Goal: Task Accomplishment & Management: Use online tool/utility

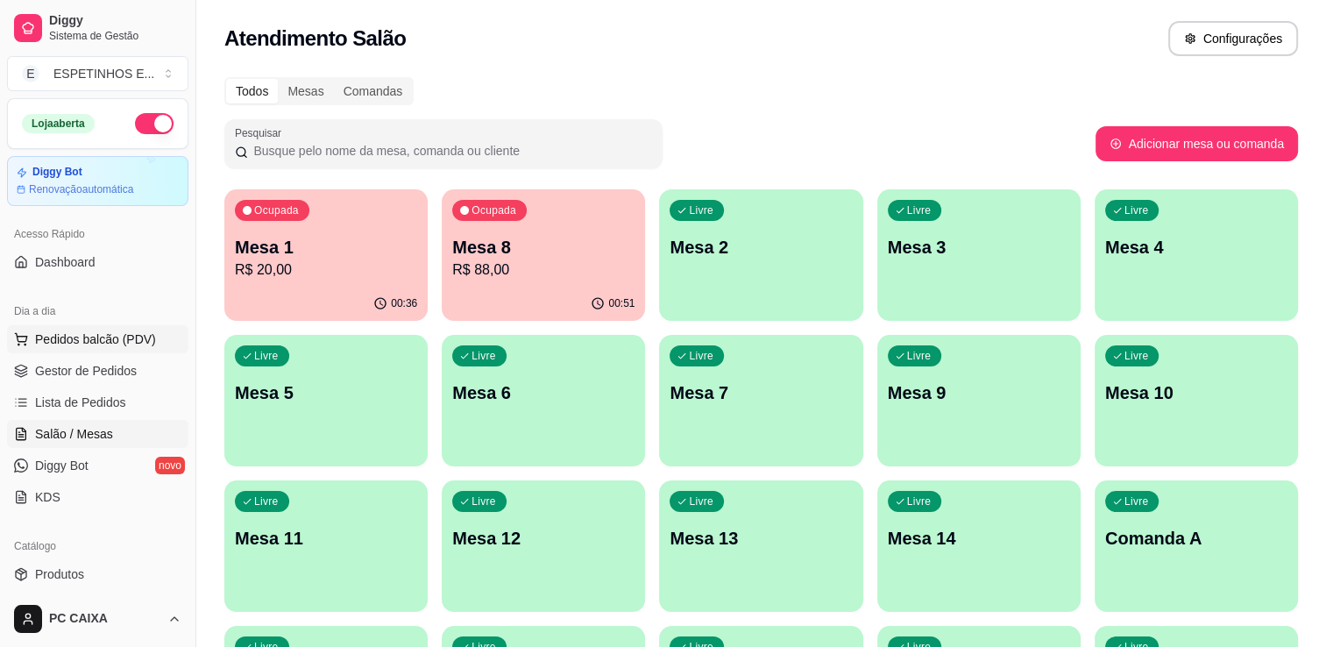
click at [90, 336] on span "Pedidos balcão (PDV)" at bounding box center [95, 339] width 121 height 18
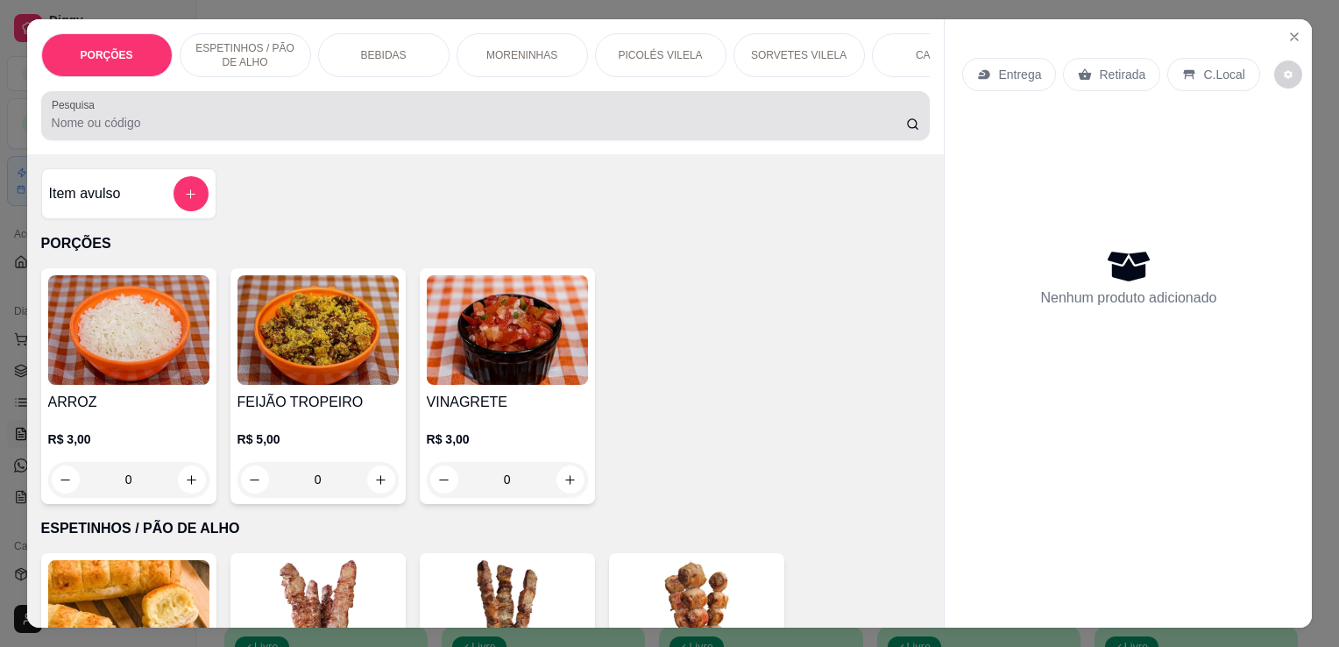
scroll to position [37, 0]
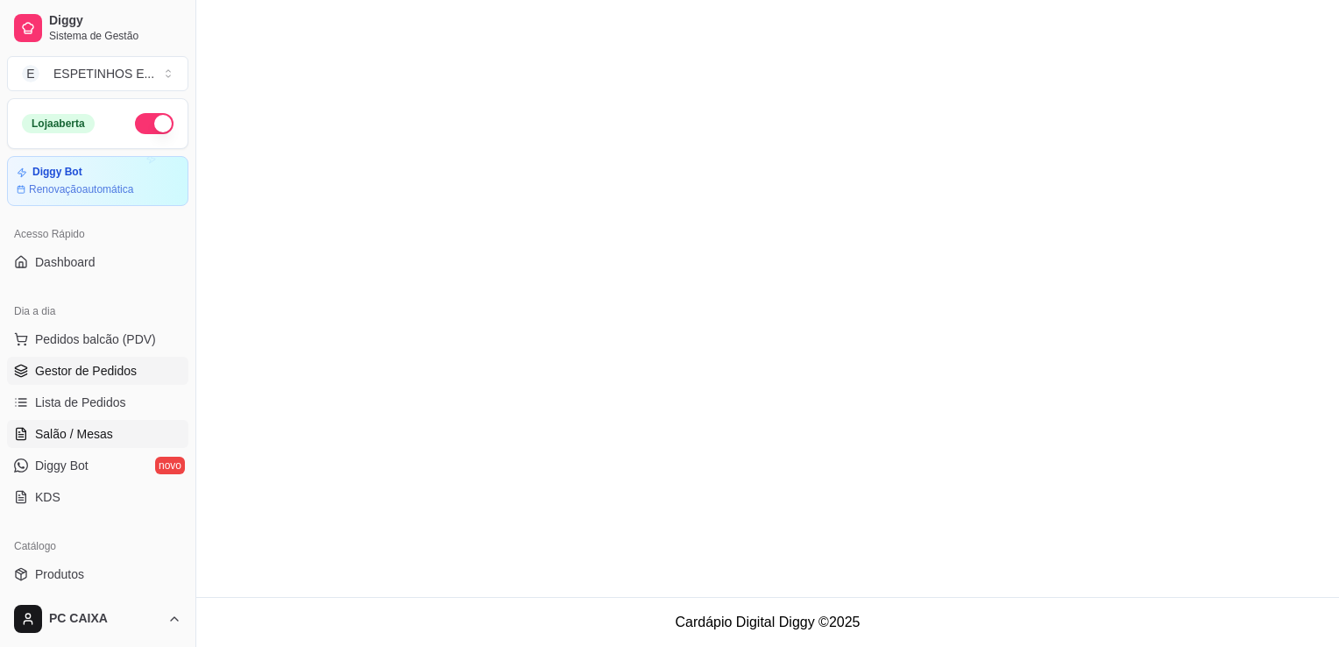
click at [88, 433] on span "Salão / Mesas" at bounding box center [74, 434] width 78 height 18
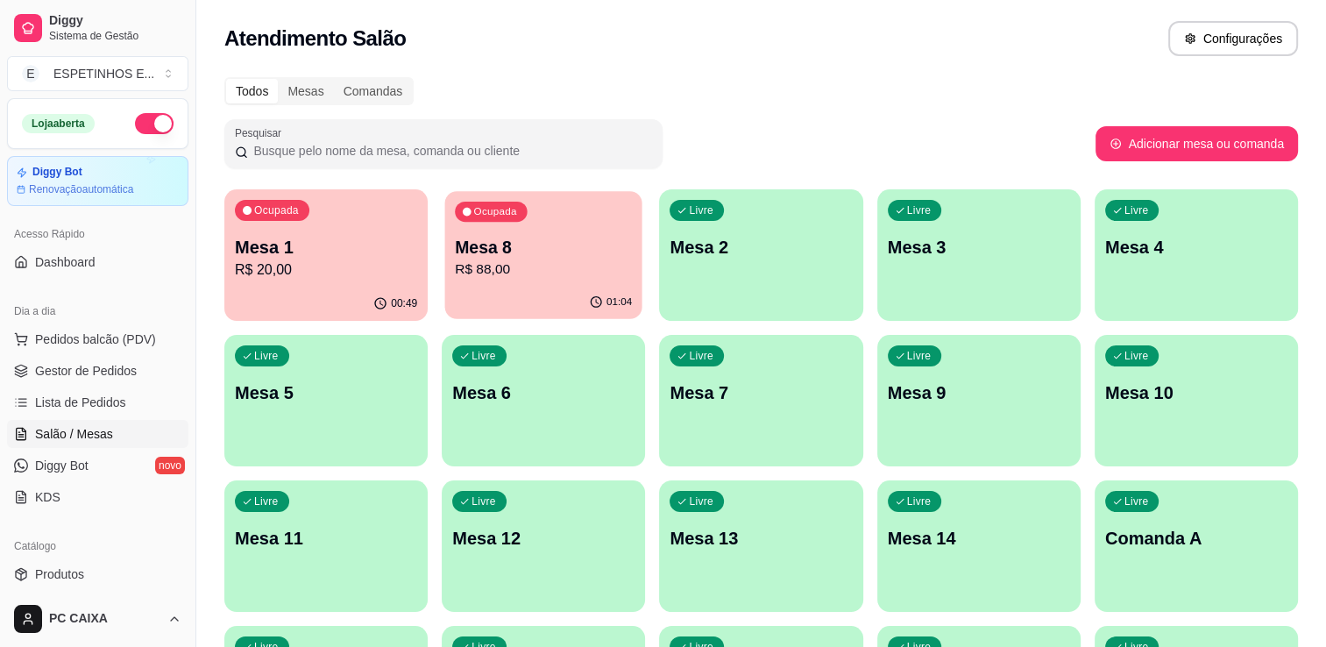
click at [477, 246] on p "Mesa 8" at bounding box center [543, 248] width 177 height 24
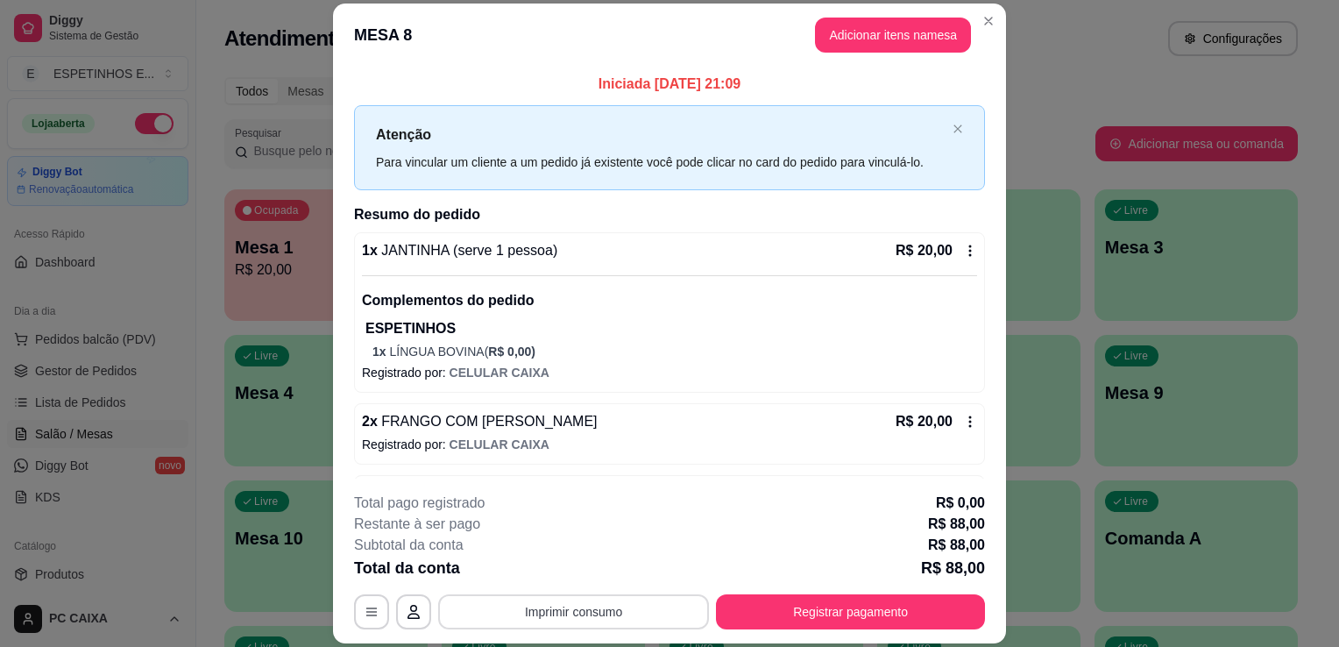
click at [631, 619] on button "Imprimir consumo" at bounding box center [573, 611] width 271 height 35
click at [578, 578] on button "IMPRESSORA" at bounding box center [572, 571] width 123 height 27
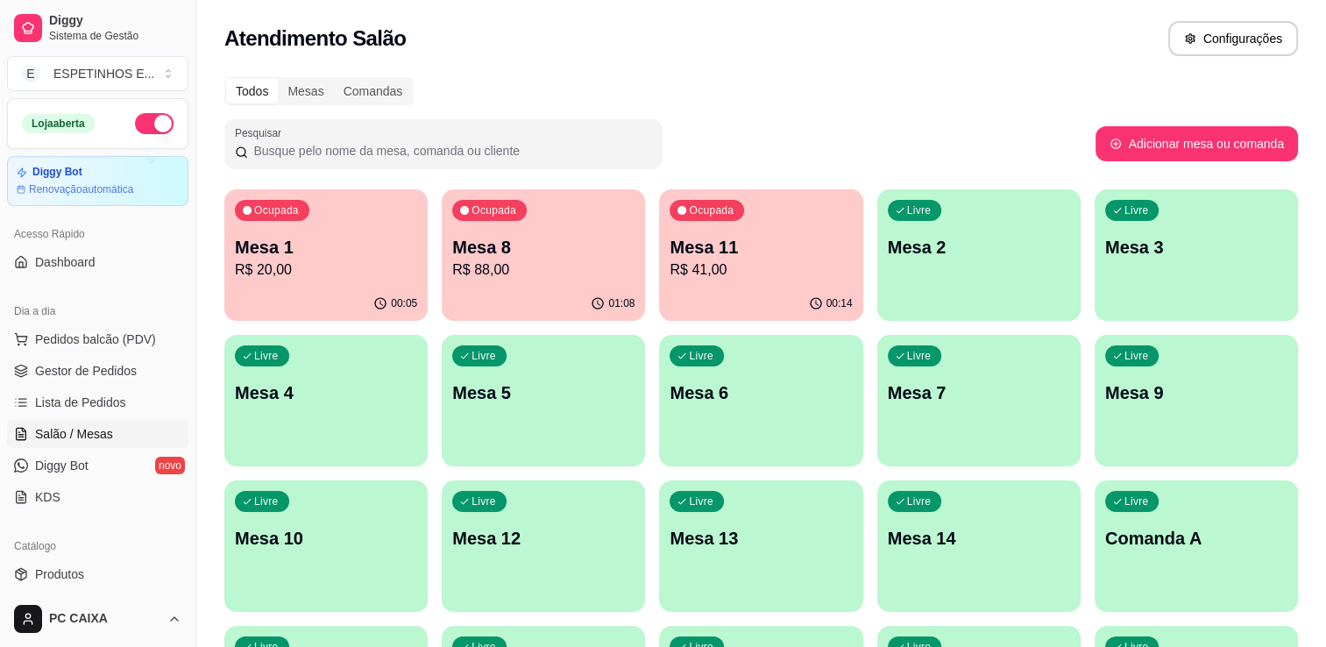
click at [975, 23] on div "Atendimento Salão Configurações" at bounding box center [761, 38] width 1074 height 35
click at [442, 240] on div "Ocupada Mesa 8 R$ 88,00" at bounding box center [543, 237] width 203 height 97
click at [990, 253] on p "Mesa 2" at bounding box center [979, 248] width 177 height 24
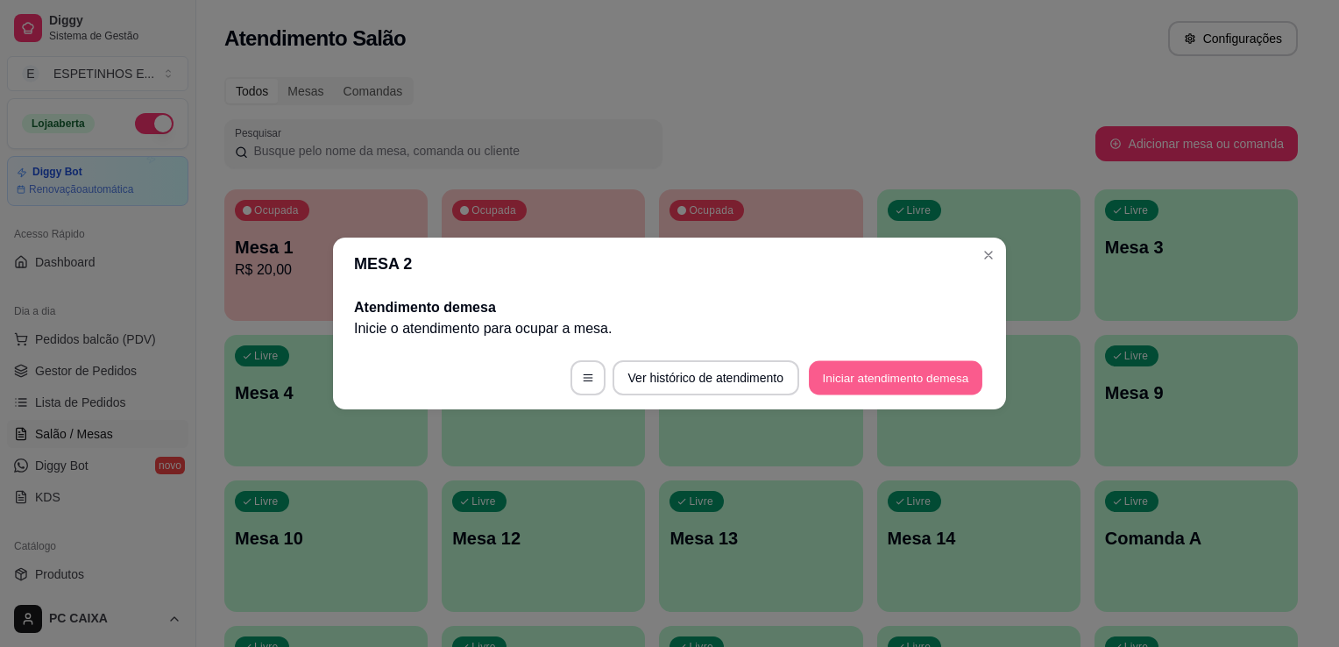
click at [907, 387] on button "Iniciar atendimento de mesa" at bounding box center [896, 378] width 174 height 34
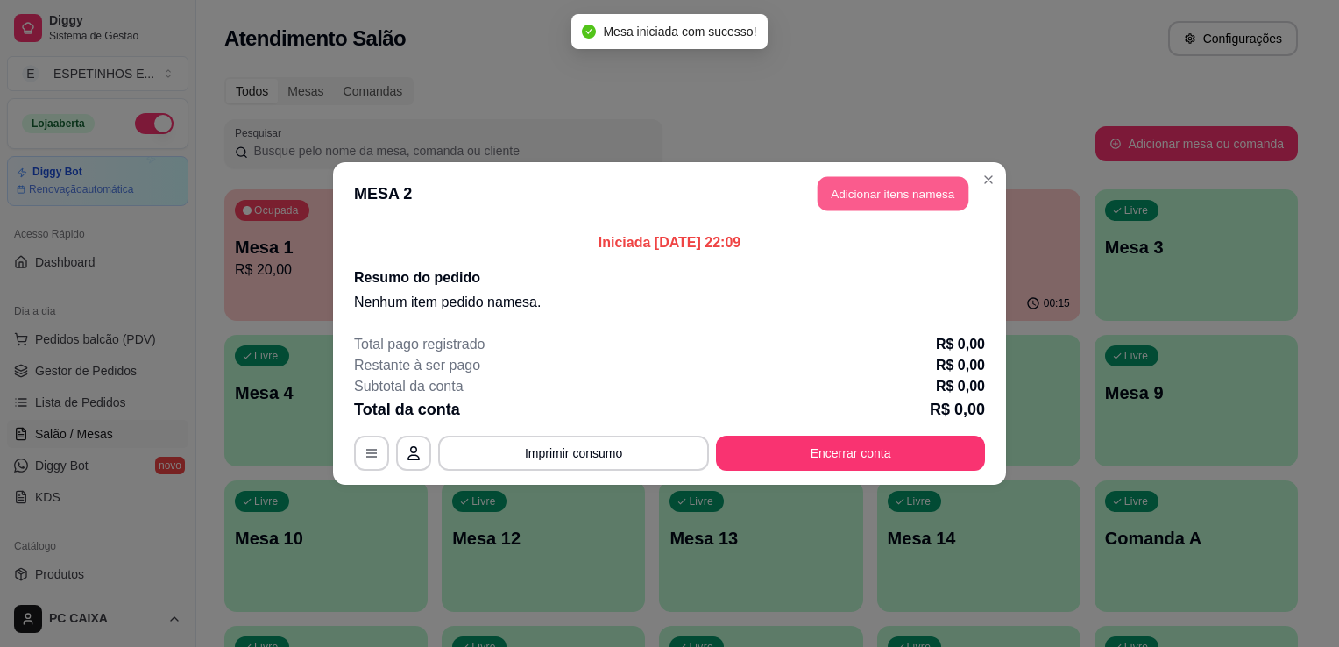
click at [904, 205] on button "Adicionar itens na mesa" at bounding box center [893, 194] width 151 height 34
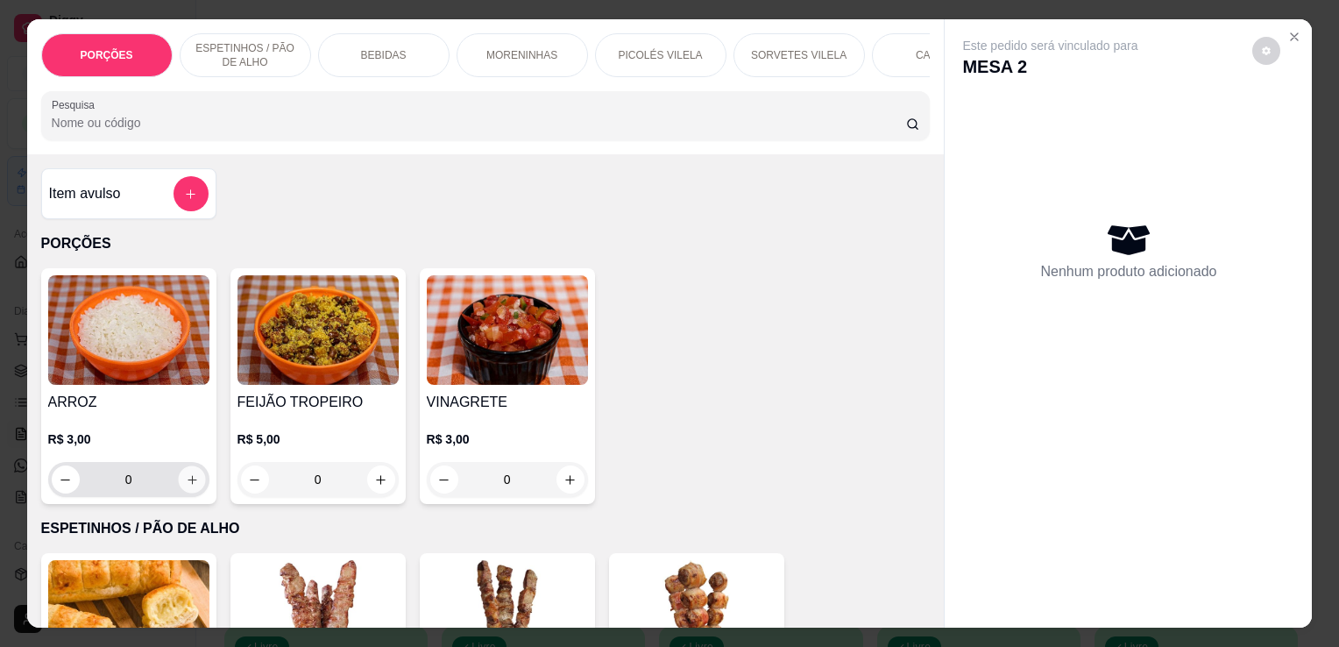
click at [187, 477] on button "increase-product-quantity" at bounding box center [191, 479] width 27 height 27
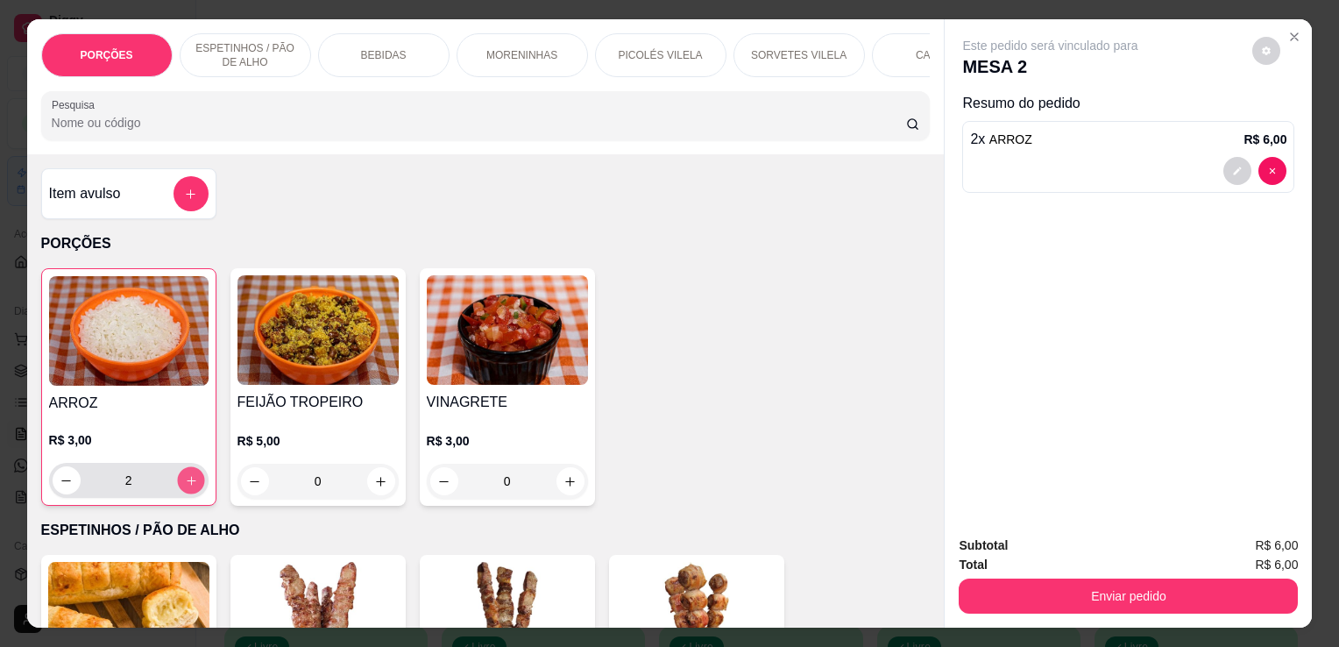
click at [187, 477] on button "increase-product-quantity" at bounding box center [190, 480] width 27 height 27
click at [187, 477] on button "increase-product-quantity" at bounding box center [191, 480] width 28 height 28
type input "4"
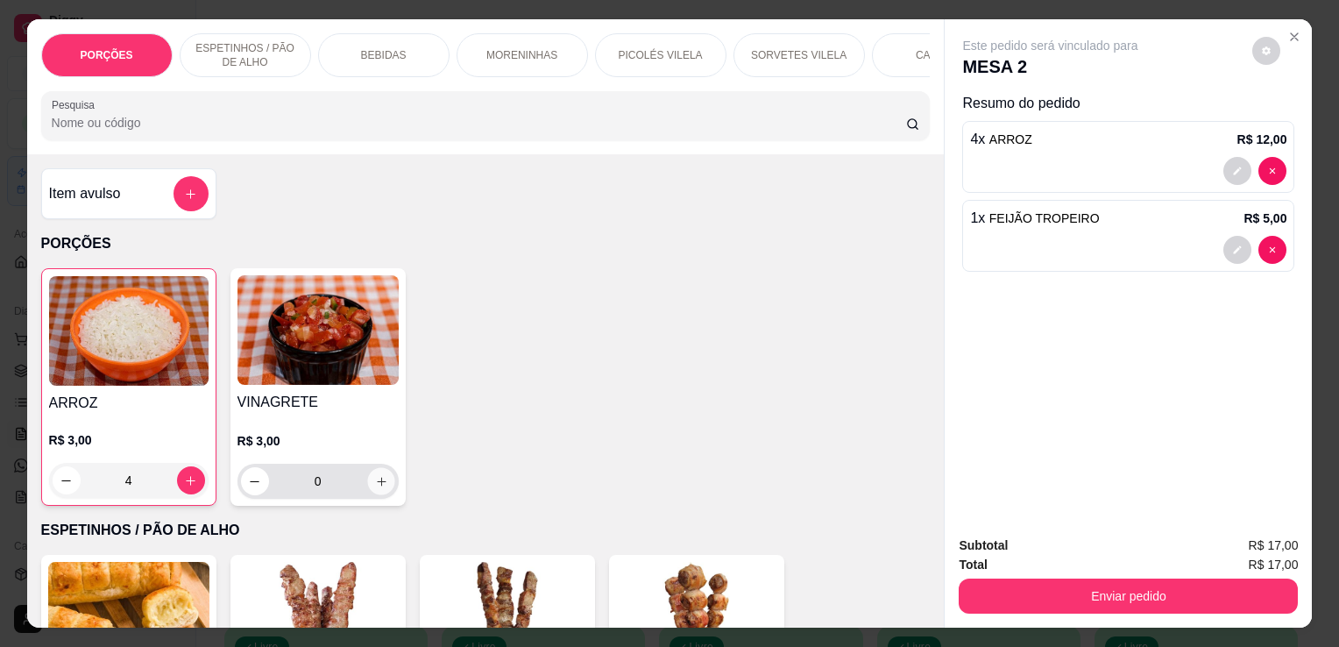
click at [374, 486] on icon "increase-product-quantity" at bounding box center [380, 481] width 13 height 13
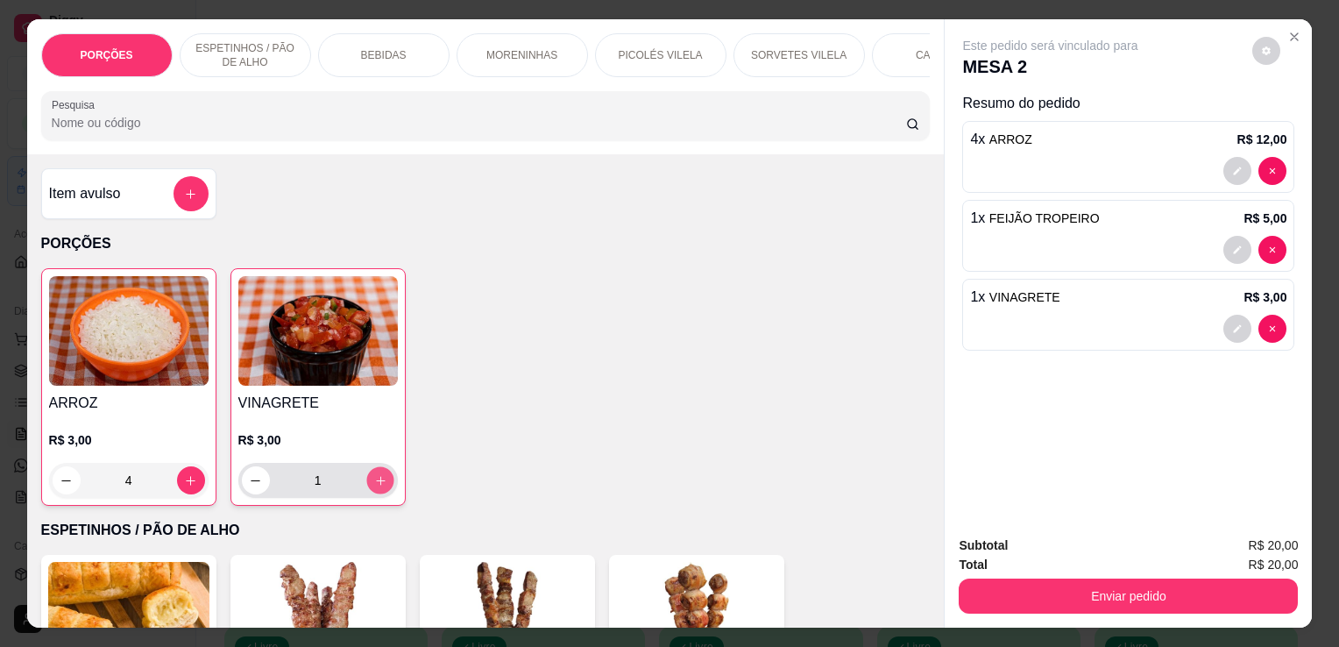
click at [366, 482] on button "increase-product-quantity" at bounding box center [379, 480] width 27 height 27
type input "2"
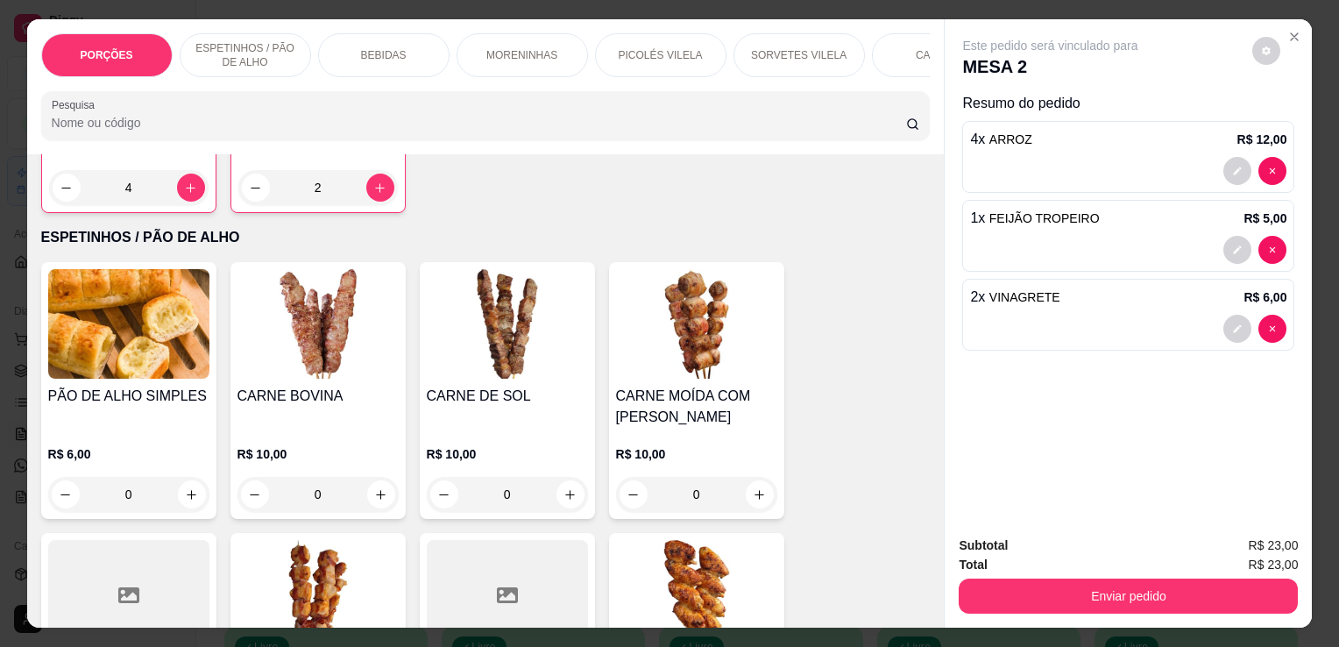
scroll to position [316, 0]
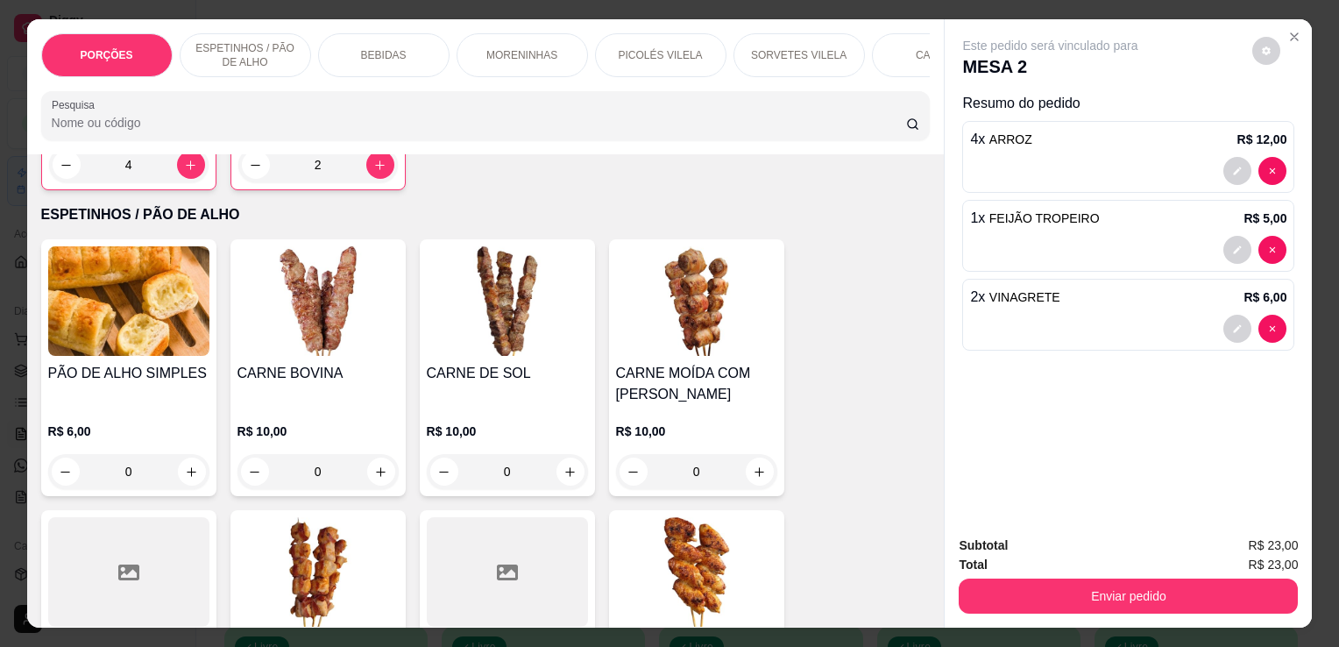
click at [362, 482] on div "0" at bounding box center [318, 471] width 161 height 35
click at [368, 478] on div "0" at bounding box center [318, 471] width 161 height 35
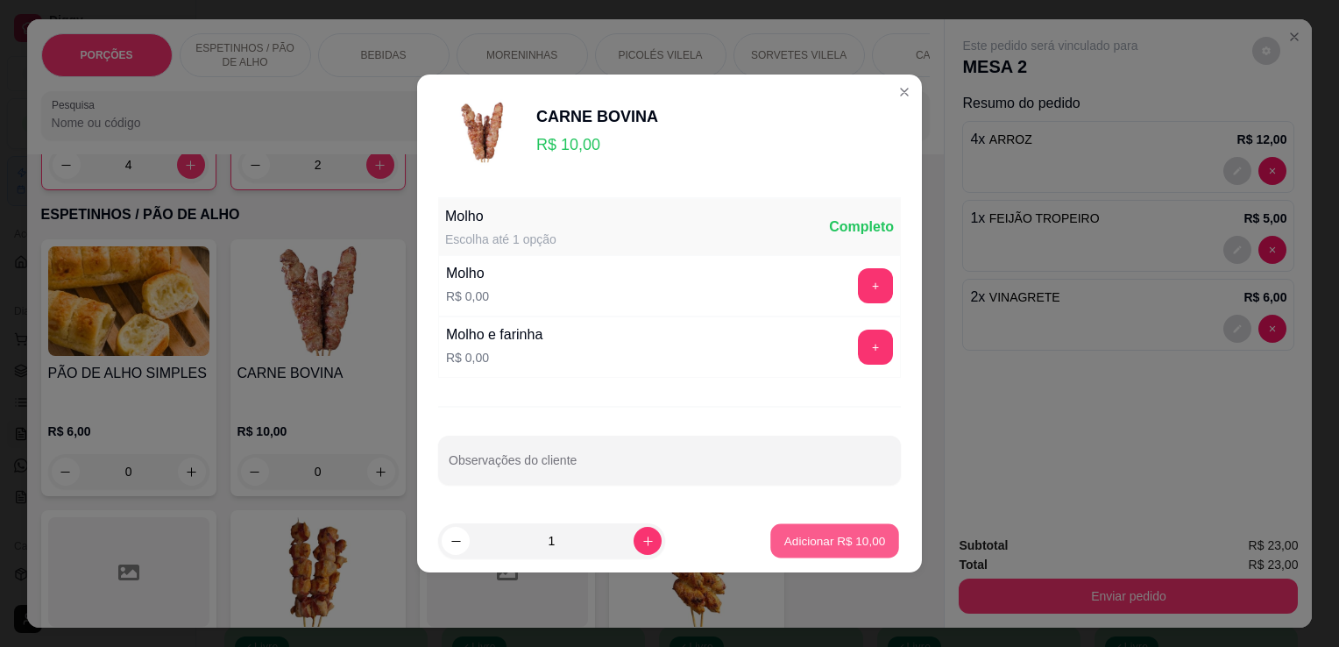
click at [800, 542] on p "Adicionar R$ 10,00" at bounding box center [835, 540] width 102 height 17
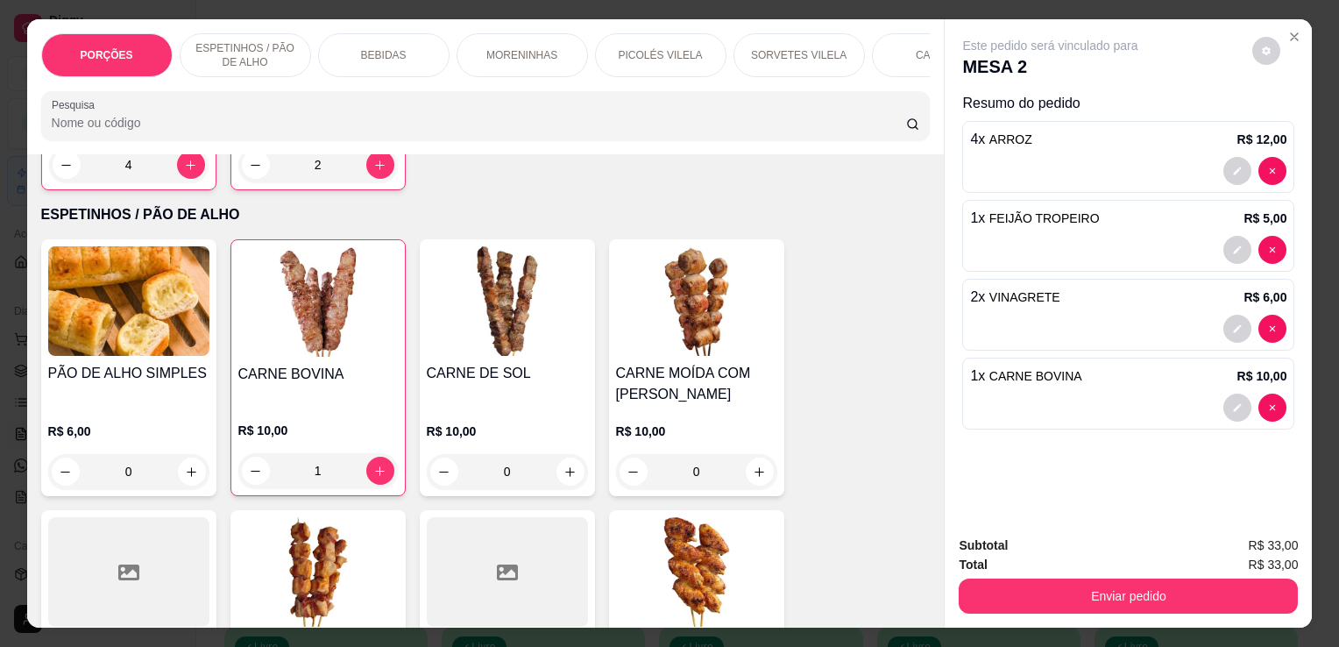
click at [368, 479] on div "1" at bounding box center [318, 470] width 160 height 35
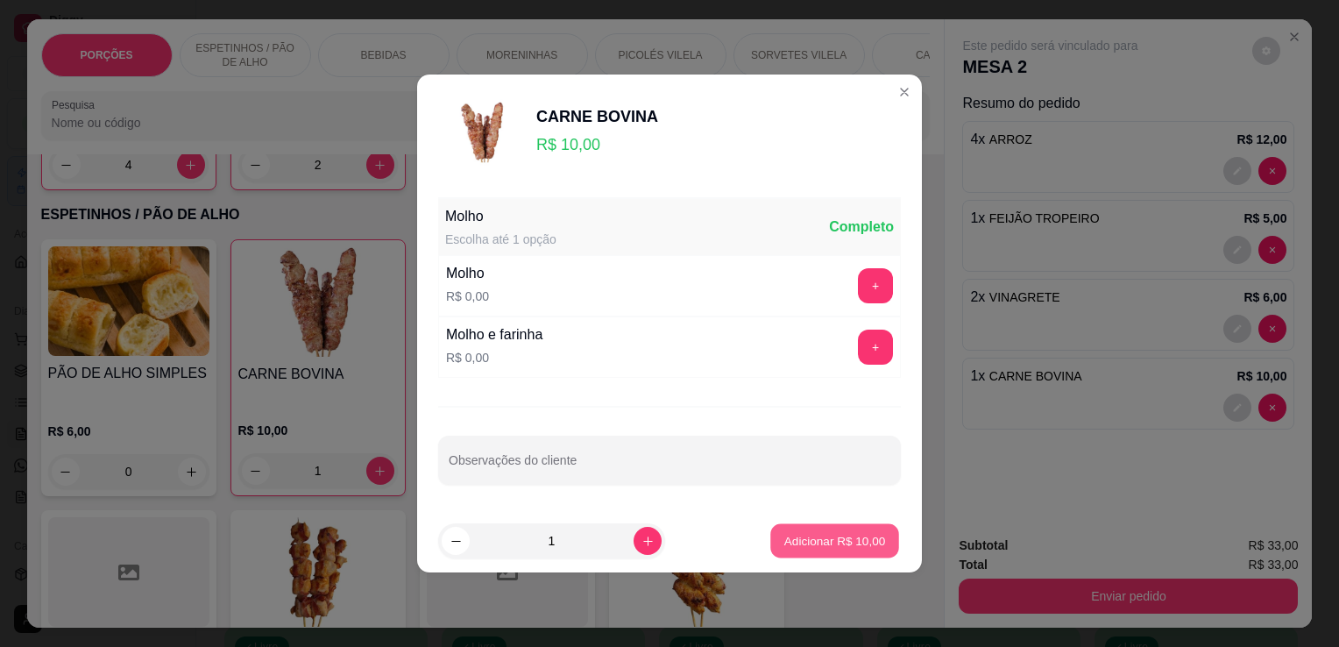
click at [819, 537] on p "Adicionar R$ 10,00" at bounding box center [835, 540] width 102 height 17
type input "2"
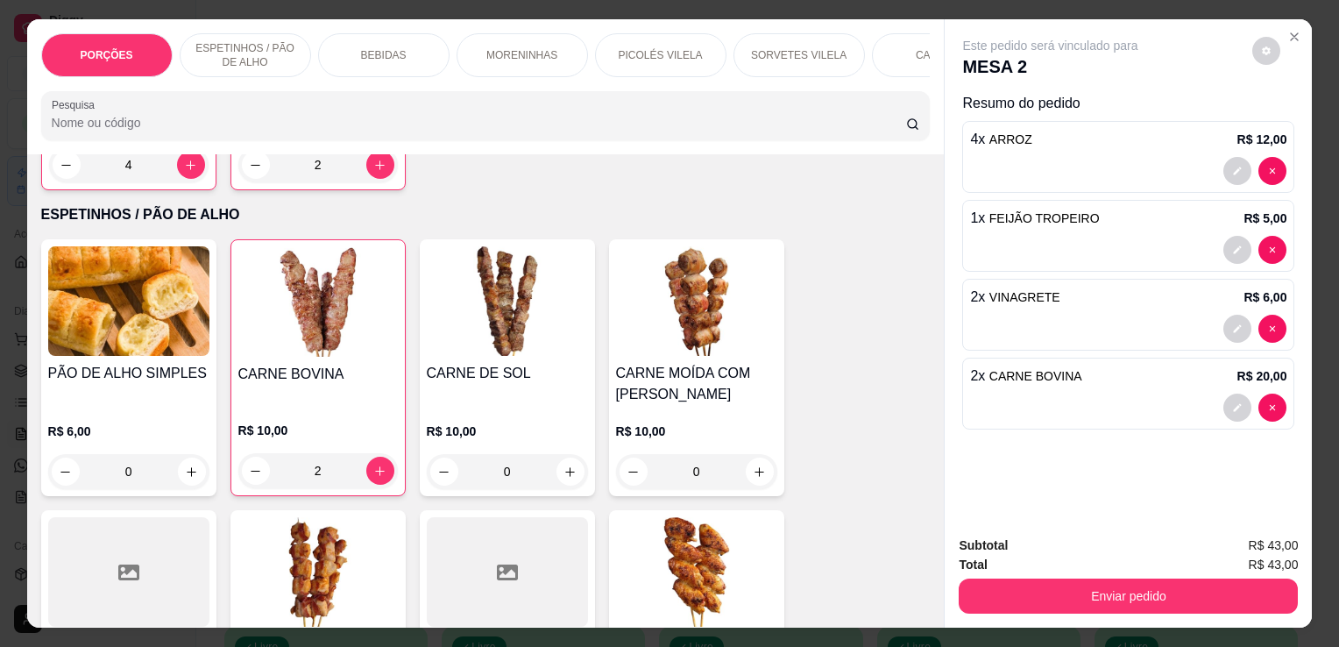
click at [753, 476] on div "0" at bounding box center [696, 471] width 161 height 35
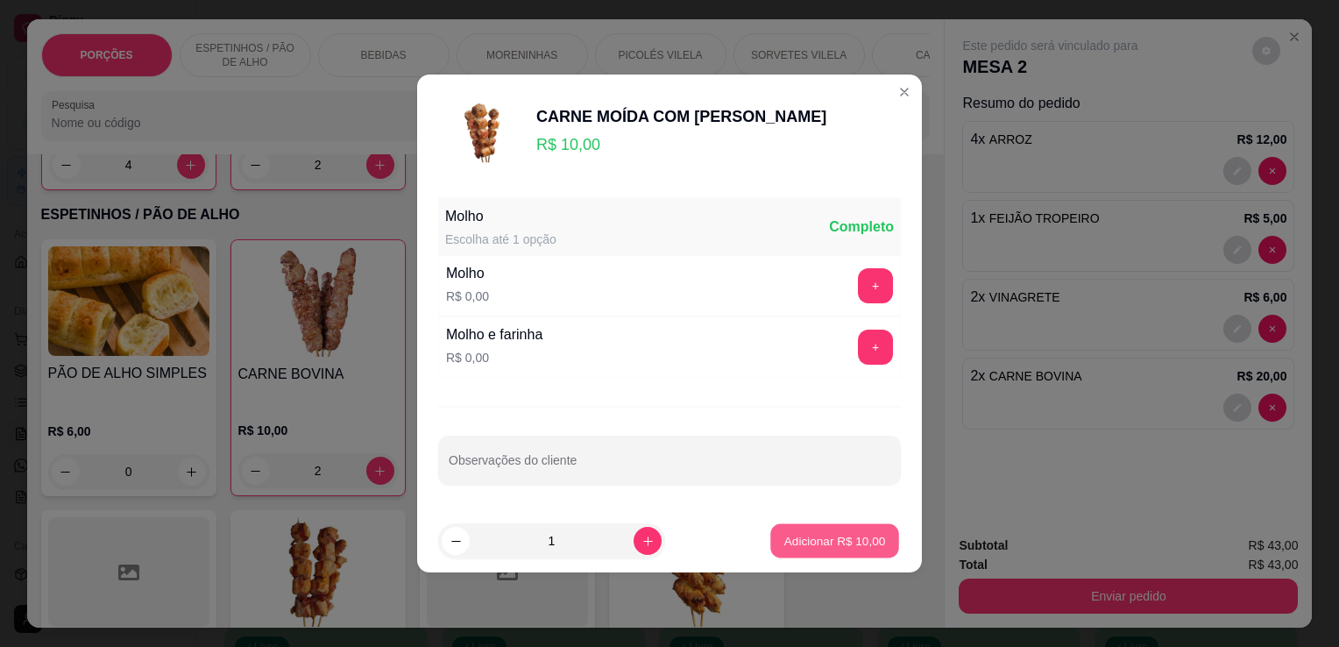
click at [813, 533] on p "Adicionar R$ 10,00" at bounding box center [835, 540] width 102 height 17
type input "1"
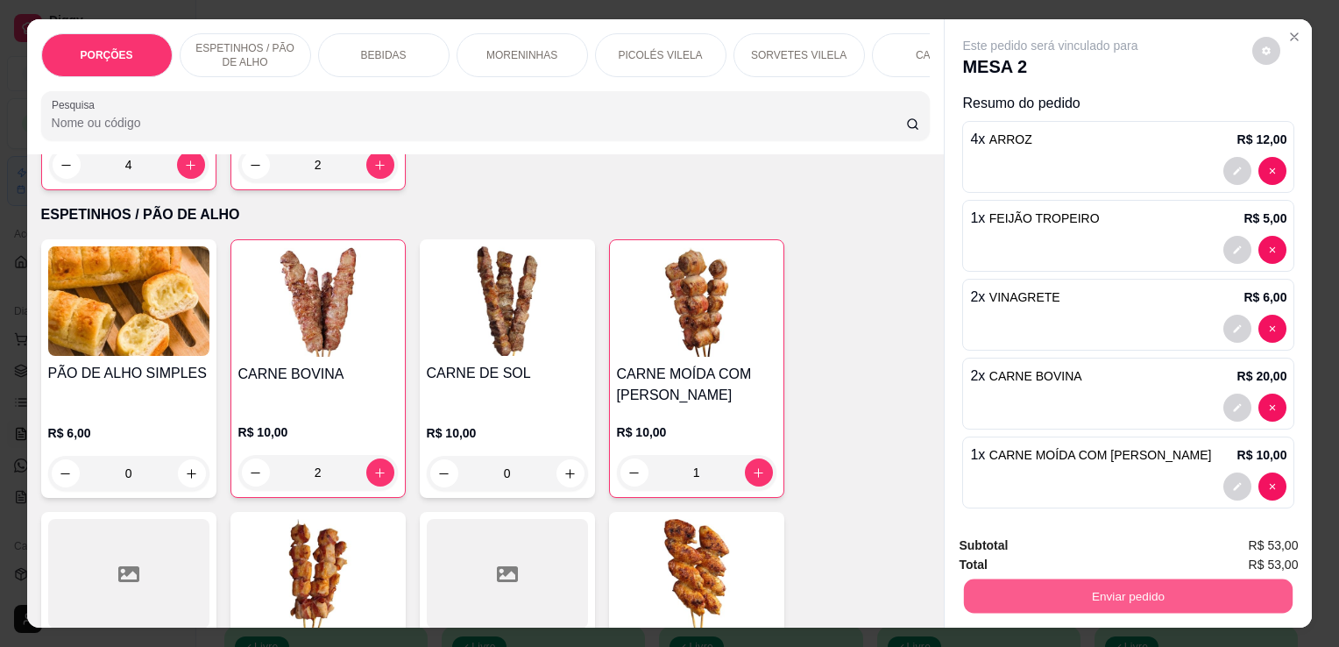
click at [1161, 578] on button "Enviar pedido" at bounding box center [1128, 595] width 329 height 34
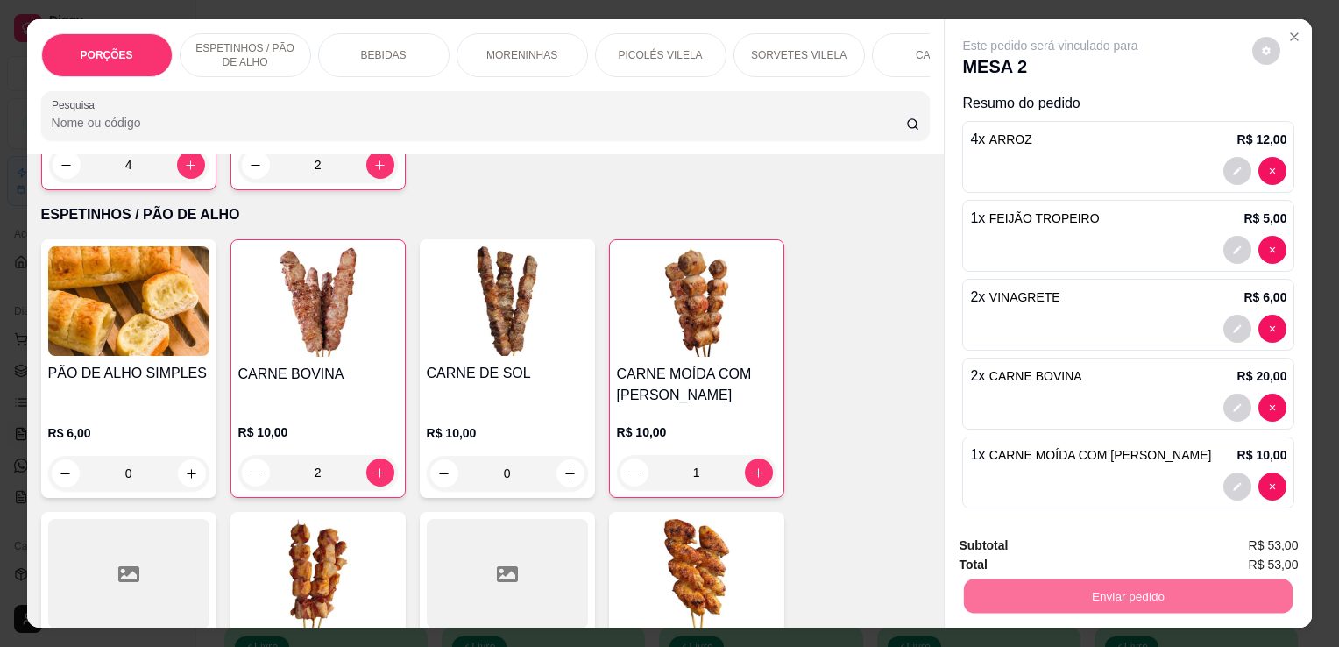
click at [1118, 549] on button "Não registrar e enviar pedido" at bounding box center [1071, 546] width 177 height 32
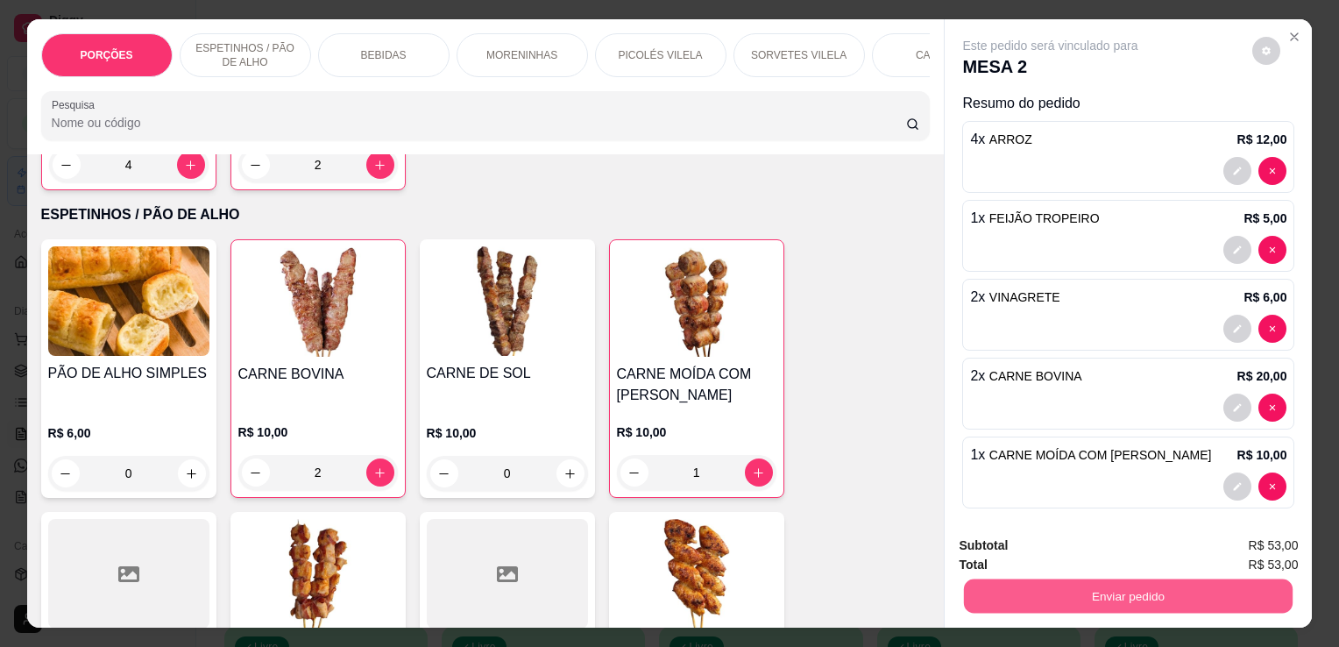
click at [1171, 594] on button "Enviar pedido" at bounding box center [1128, 595] width 329 height 34
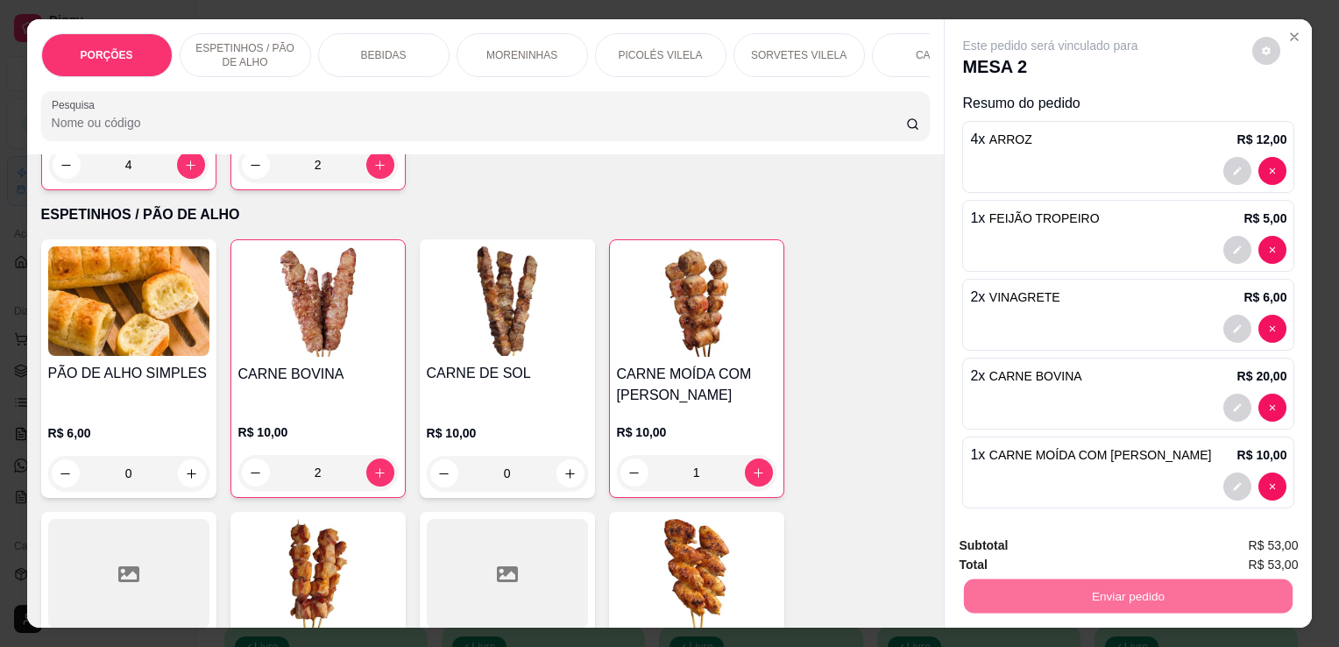
click at [1076, 539] on button "Não registrar e enviar pedido" at bounding box center [1071, 546] width 177 height 32
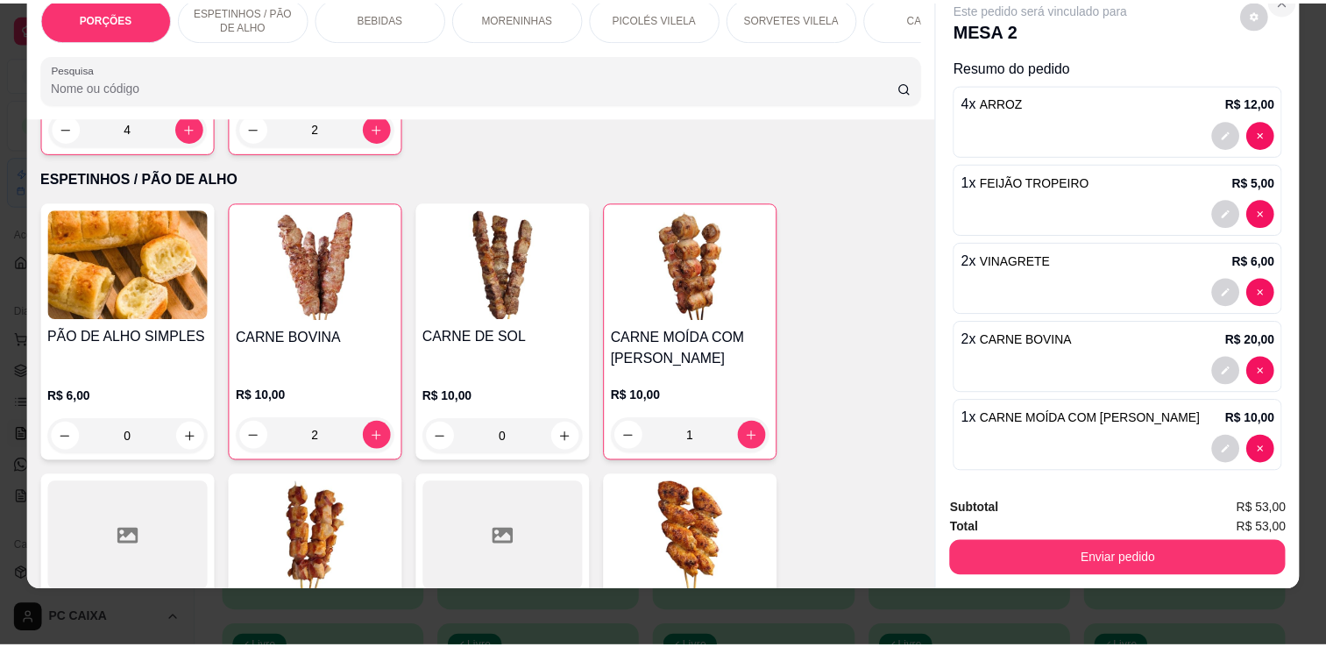
scroll to position [0, 0]
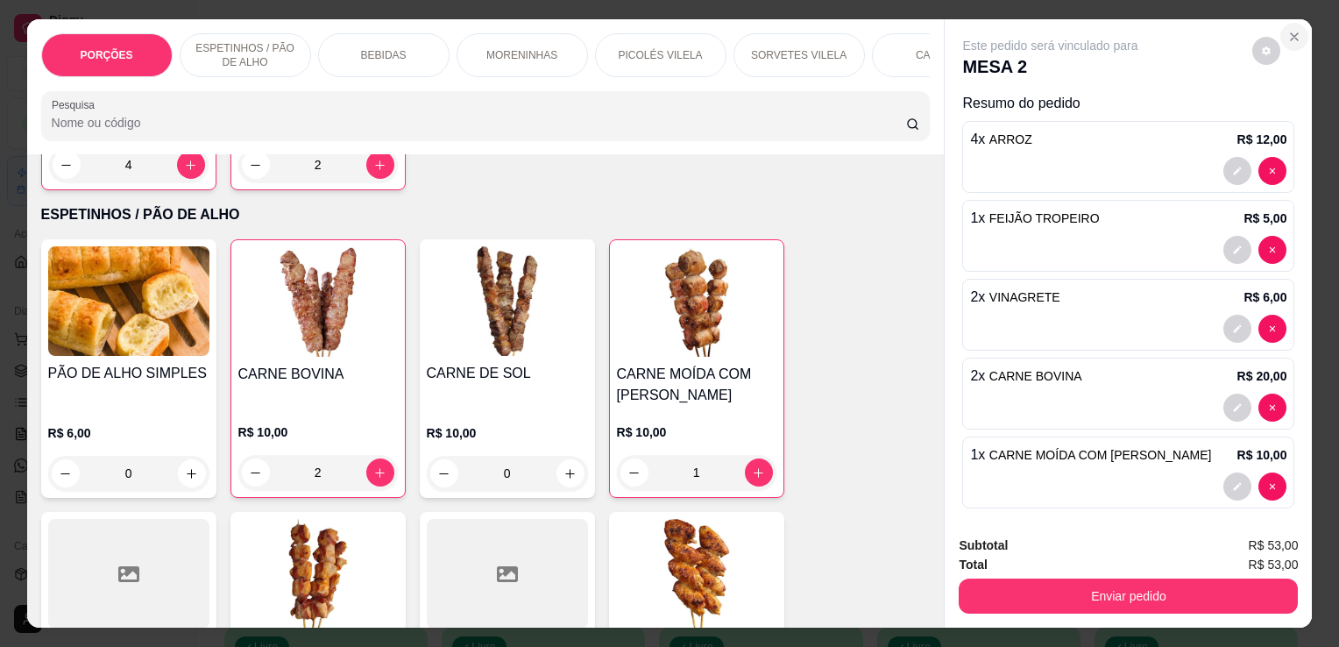
click at [1291, 33] on icon "Close" at bounding box center [1294, 36] width 7 height 7
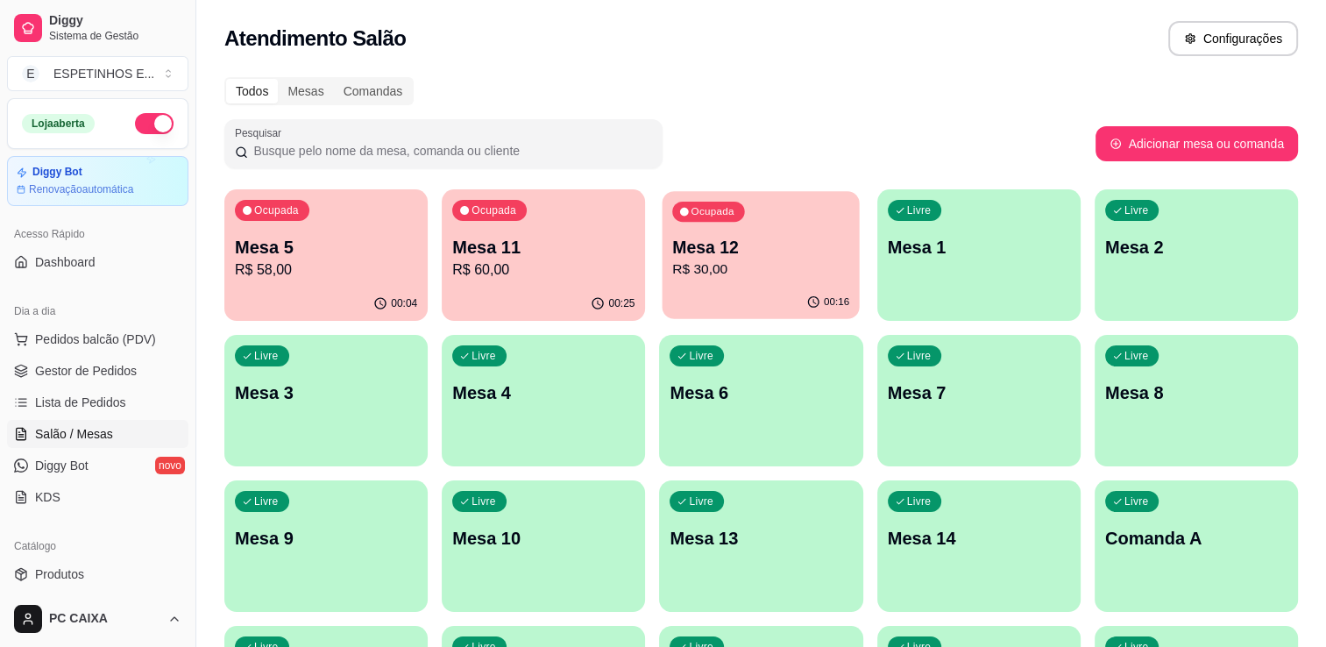
click at [817, 278] on p "R$ 30,00" at bounding box center [761, 269] width 177 height 20
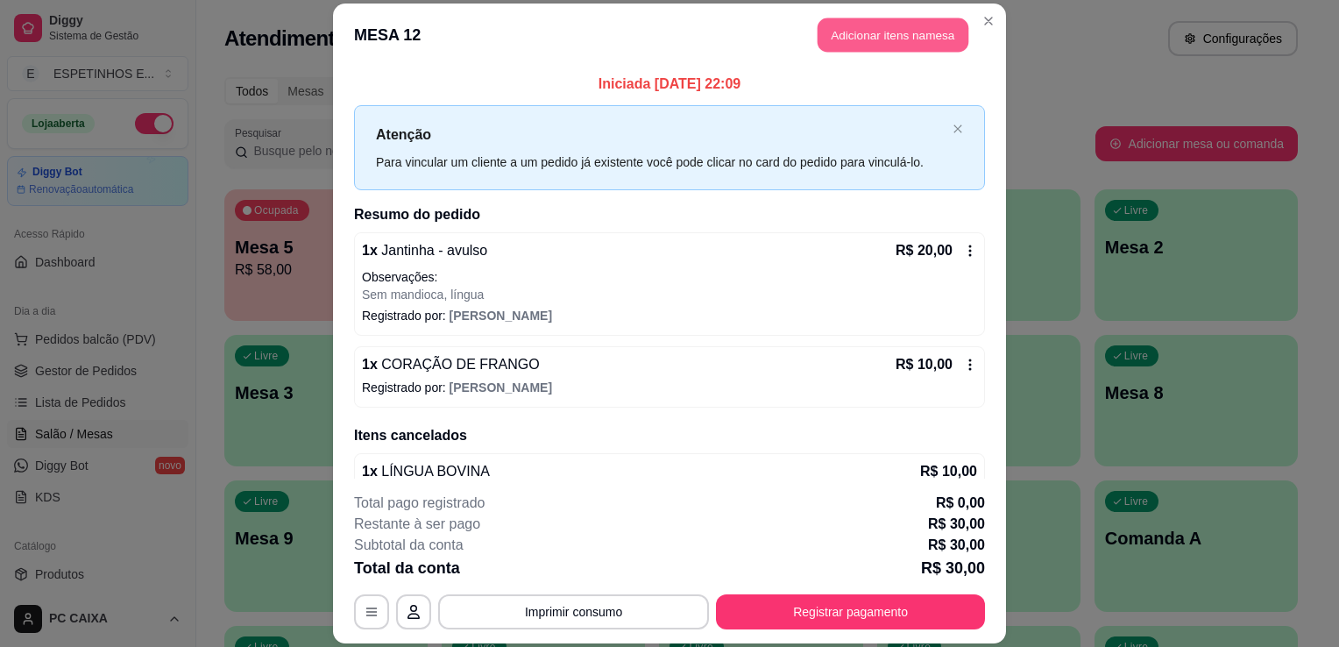
click at [871, 40] on button "Adicionar itens na mesa" at bounding box center [893, 35] width 151 height 34
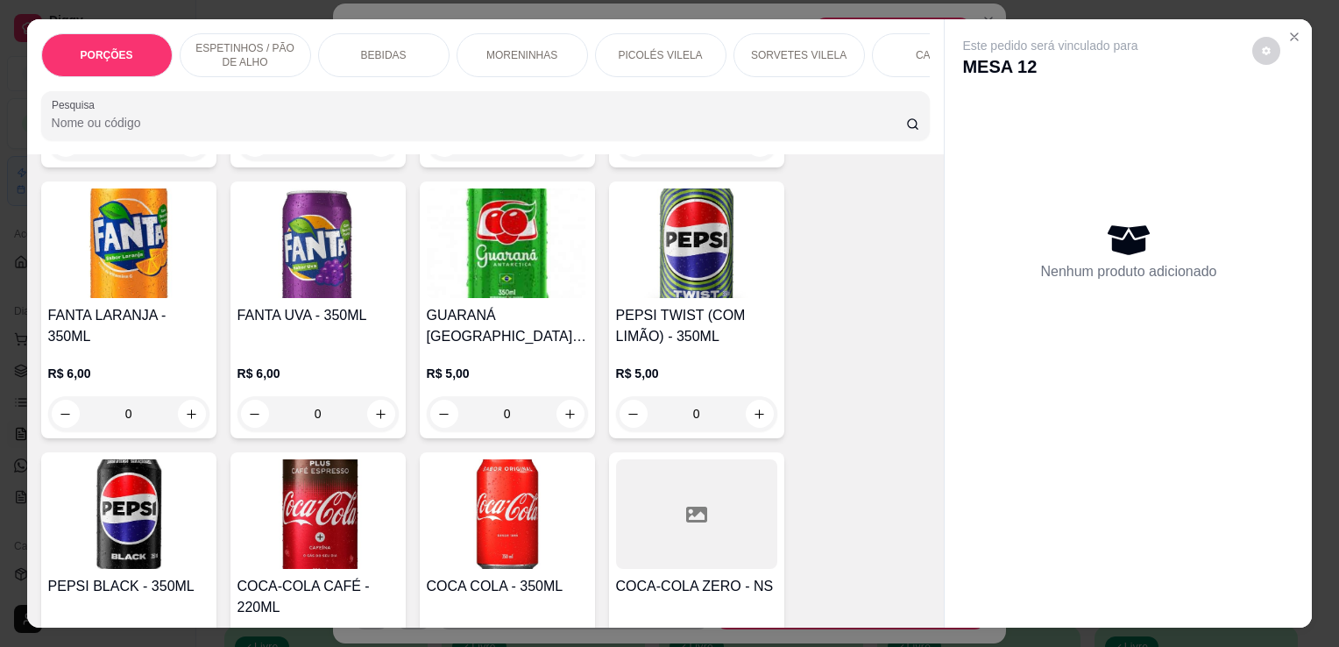
scroll to position [1473, 0]
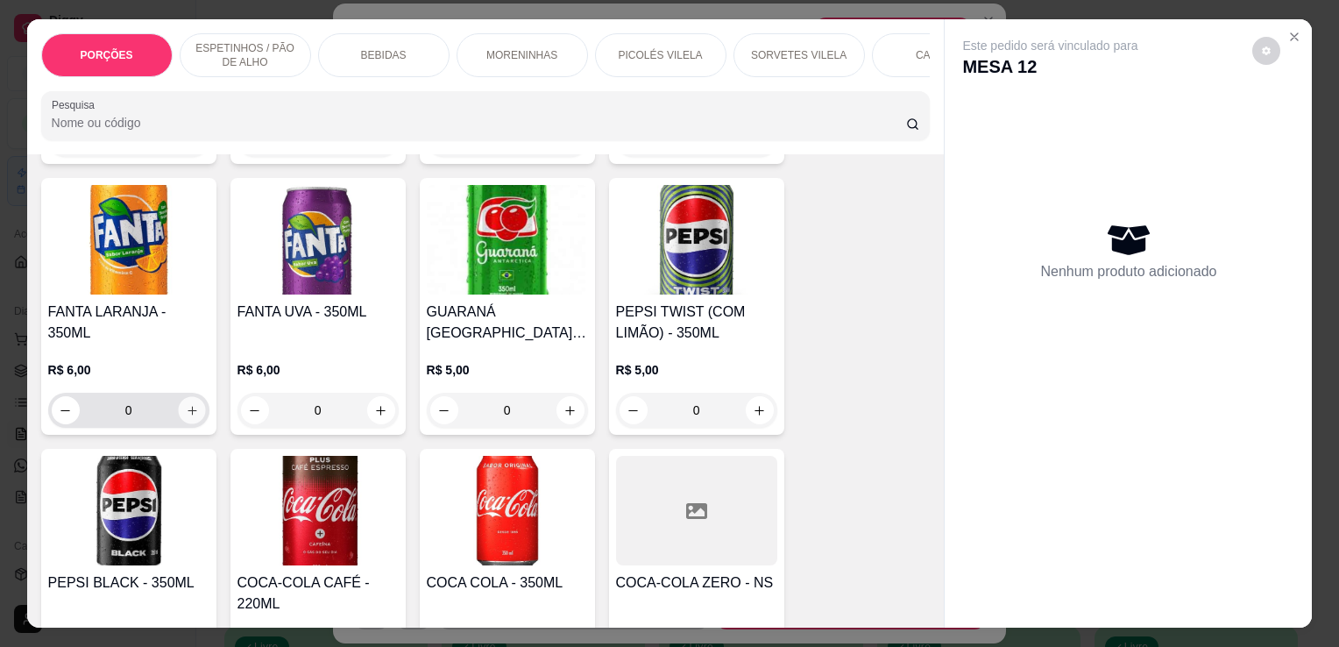
click at [192, 397] on button "increase-product-quantity" at bounding box center [191, 410] width 27 height 27
type input "1"
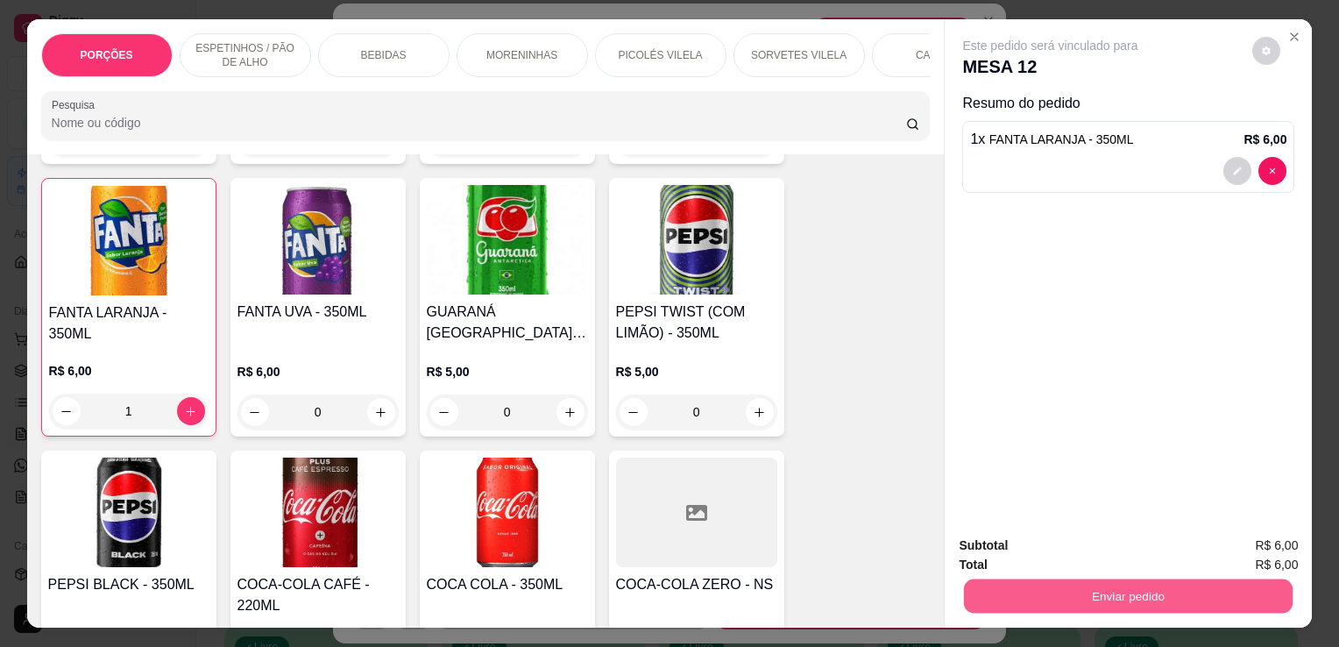
click at [1061, 593] on button "Enviar pedido" at bounding box center [1128, 595] width 329 height 34
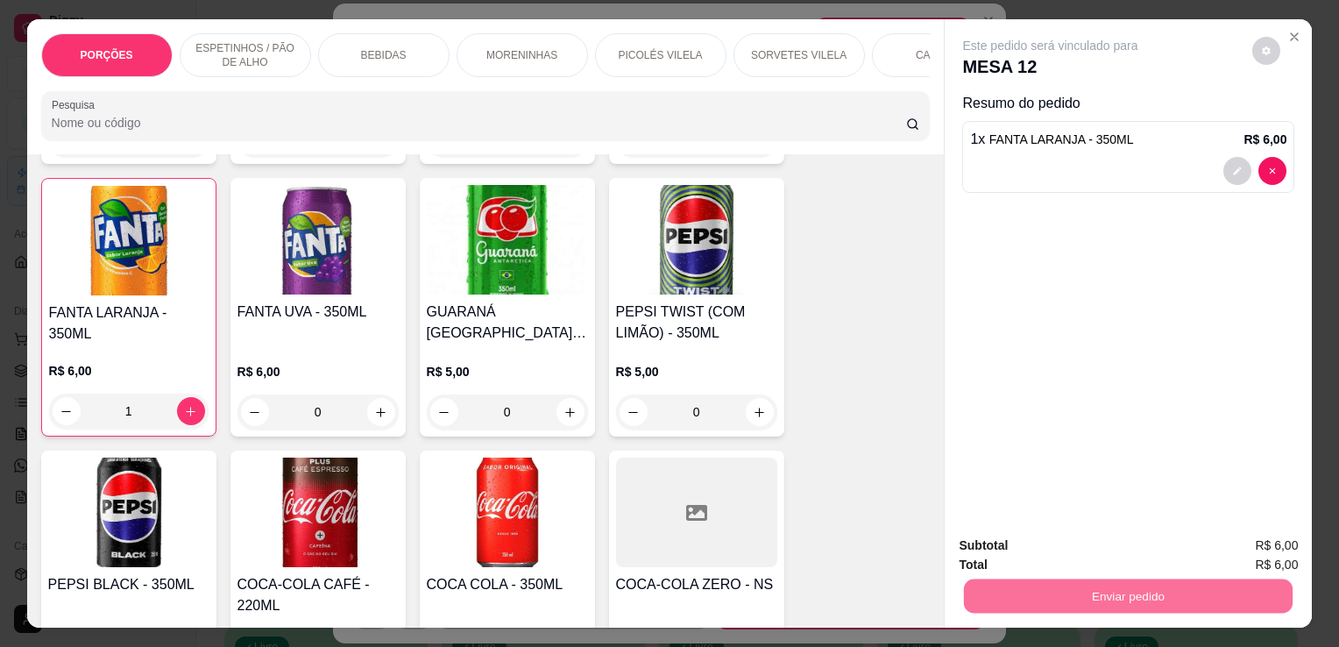
click at [1131, 541] on button "Não registrar e enviar pedido" at bounding box center [1071, 546] width 177 height 32
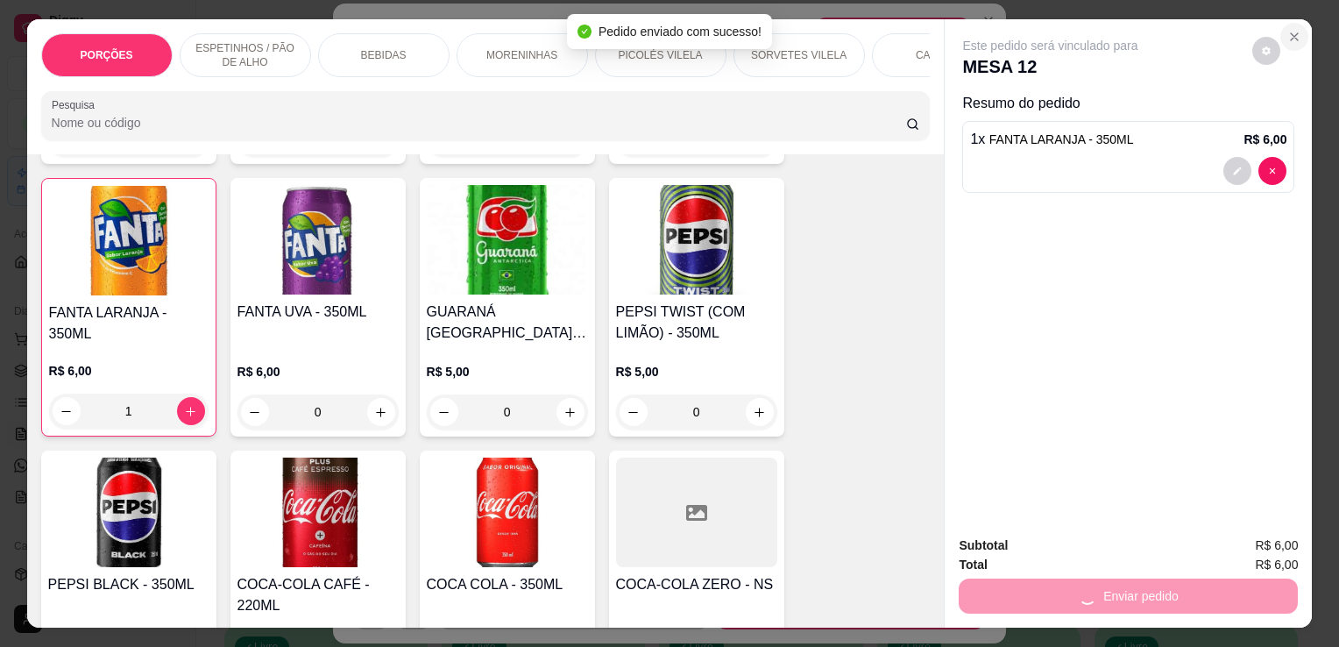
click at [1293, 23] on button "Close" at bounding box center [1295, 37] width 28 height 28
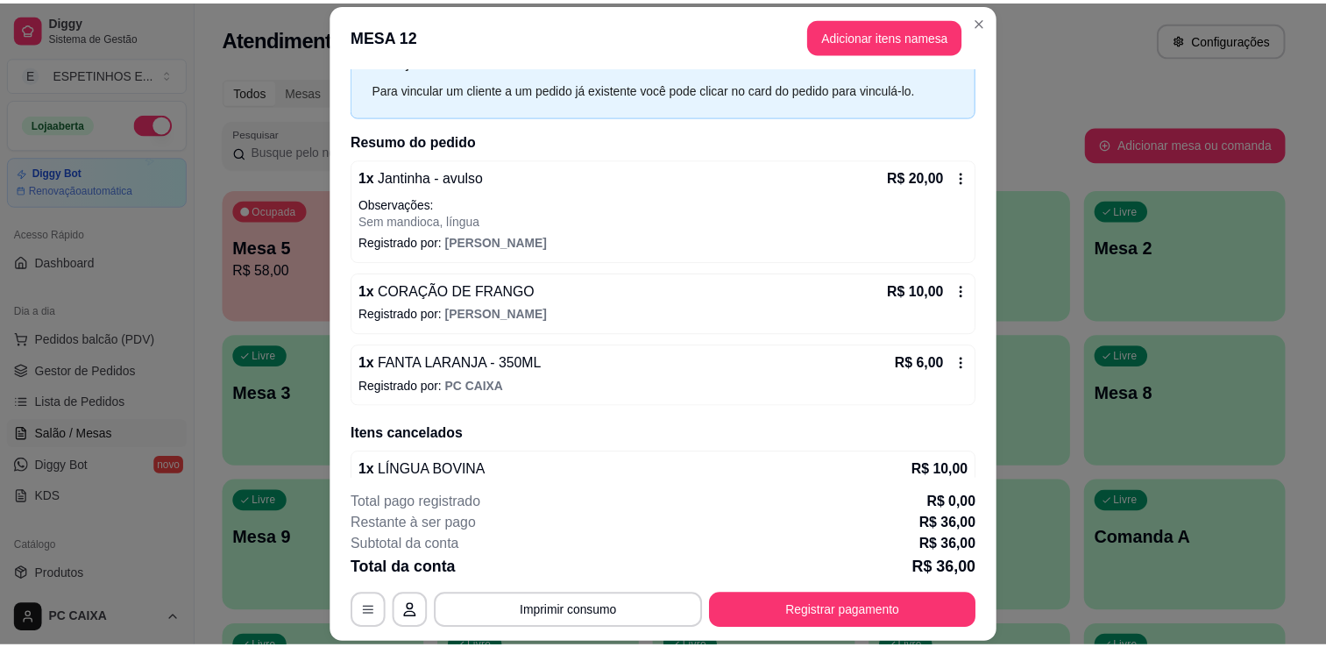
scroll to position [105, 0]
